Goal: Navigation & Orientation: Find specific page/section

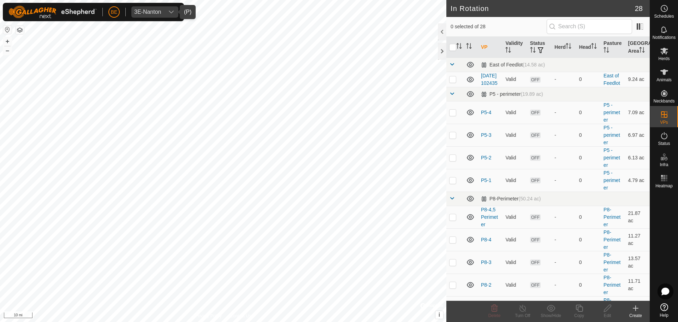
click at [169, 10] on icon "dropdown trigger" at bounding box center [172, 12] width 6 height 6
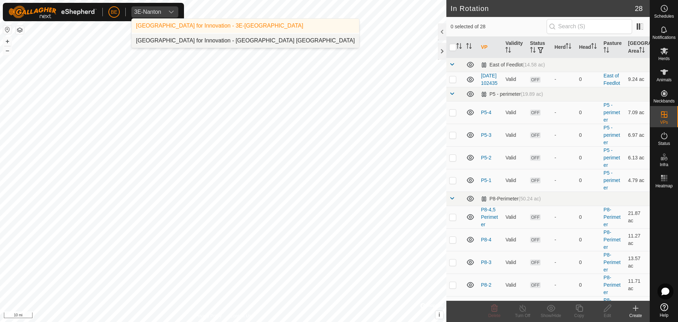
click at [175, 38] on li "[GEOGRAPHIC_DATA] for Innovation - [GEOGRAPHIC_DATA] [GEOGRAPHIC_DATA]" at bounding box center [246, 41] width 228 height 14
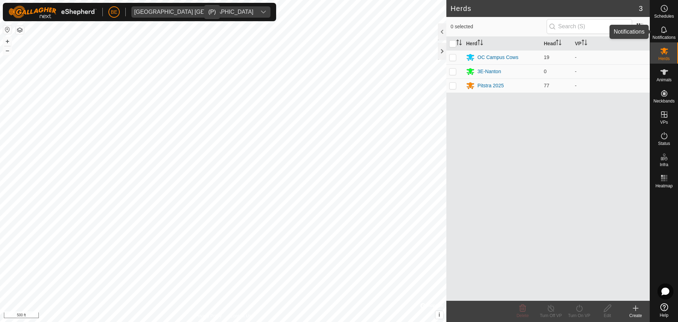
click at [665, 30] on icon at bounding box center [664, 29] width 8 height 8
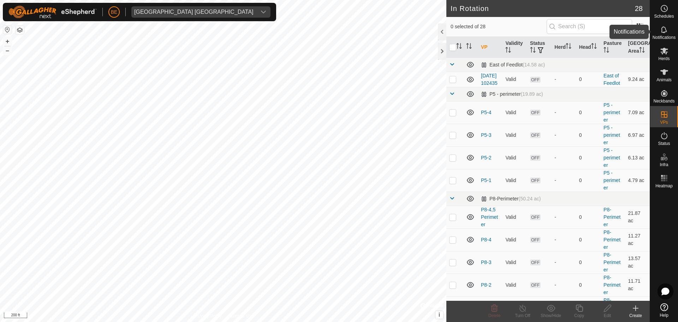
click at [668, 36] on span "Notifications" at bounding box center [664, 37] width 23 height 4
